Goal: Use online tool/utility: Utilize a website feature to perform a specific function

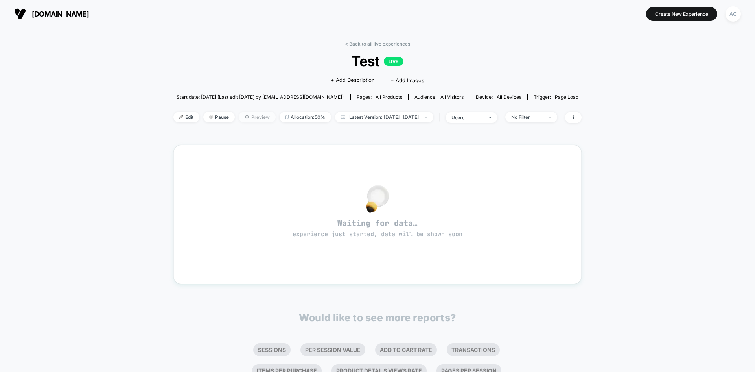
click at [242, 118] on span "Preview" at bounding box center [257, 117] width 37 height 11
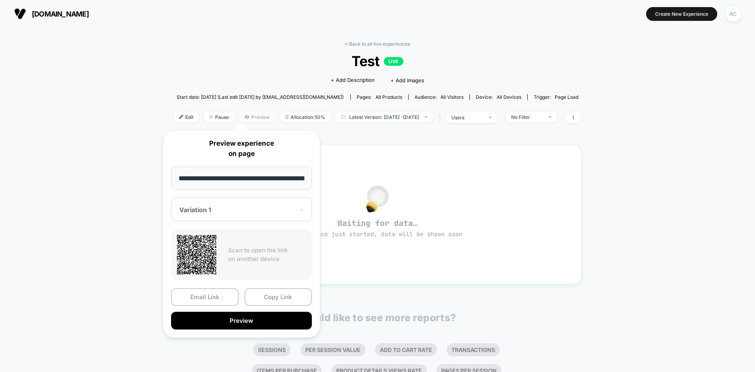
click at [242, 118] on span "Preview" at bounding box center [257, 117] width 37 height 11
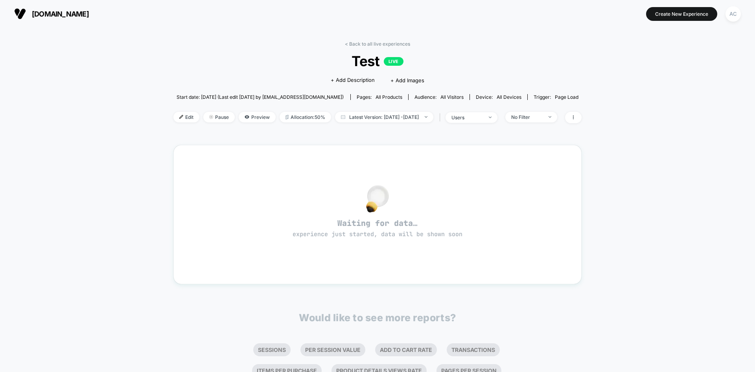
click at [211, 57] on span "Test LIVE" at bounding box center [377, 61] width 367 height 17
click at [304, 191] on div at bounding box center [378, 198] width 380 height 17
click at [581, 116] on span at bounding box center [573, 117] width 17 height 11
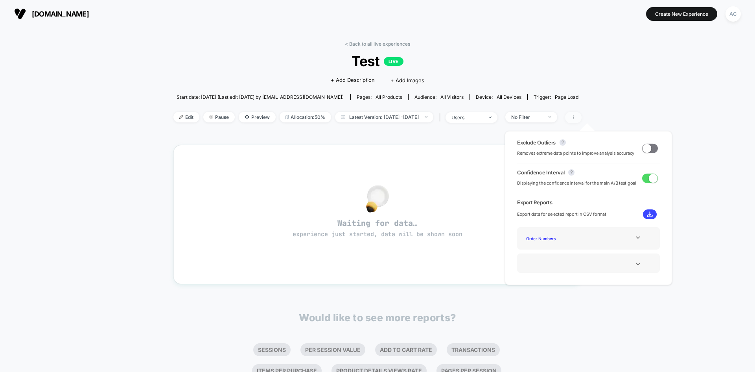
click at [581, 116] on span at bounding box center [573, 117] width 17 height 11
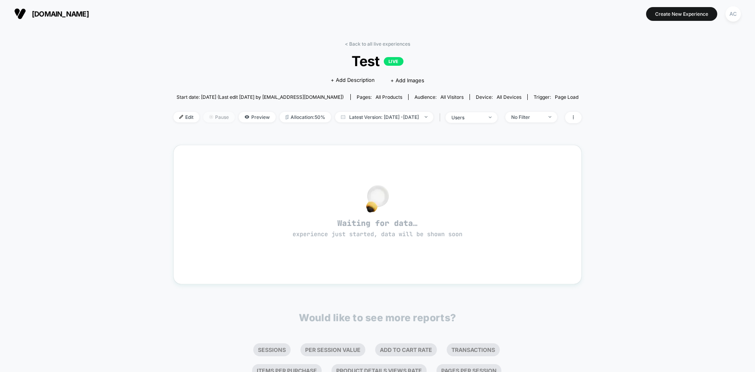
click at [204, 117] on span "Pause" at bounding box center [218, 117] width 31 height 11
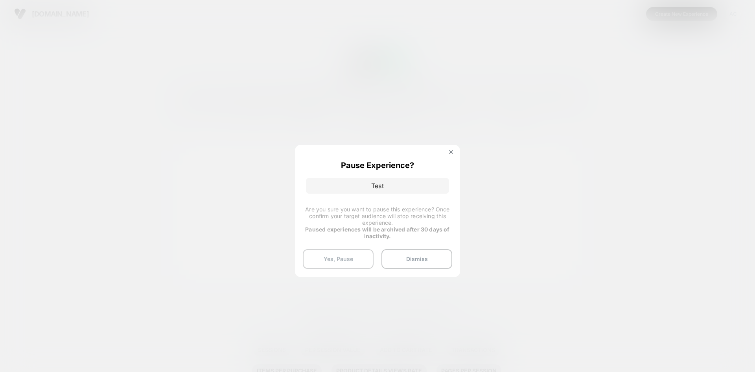
click at [348, 259] on button "Yes, Pause" at bounding box center [338, 259] width 71 height 20
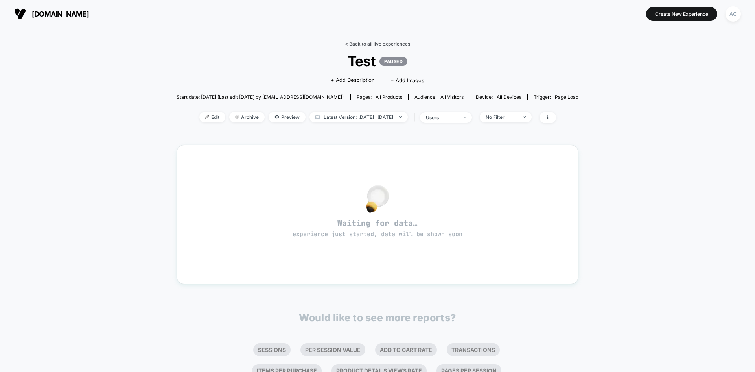
click at [354, 43] on link "< Back to all live experiences" at bounding box center [377, 44] width 65 height 6
